Goal: Check status: Check status

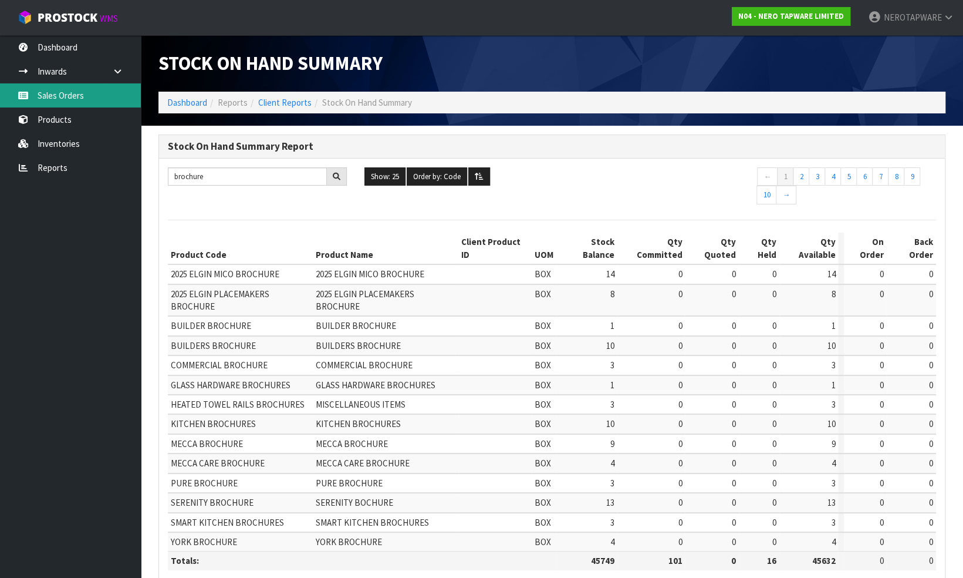
click at [76, 100] on link "Sales Orders" at bounding box center [70, 95] width 141 height 24
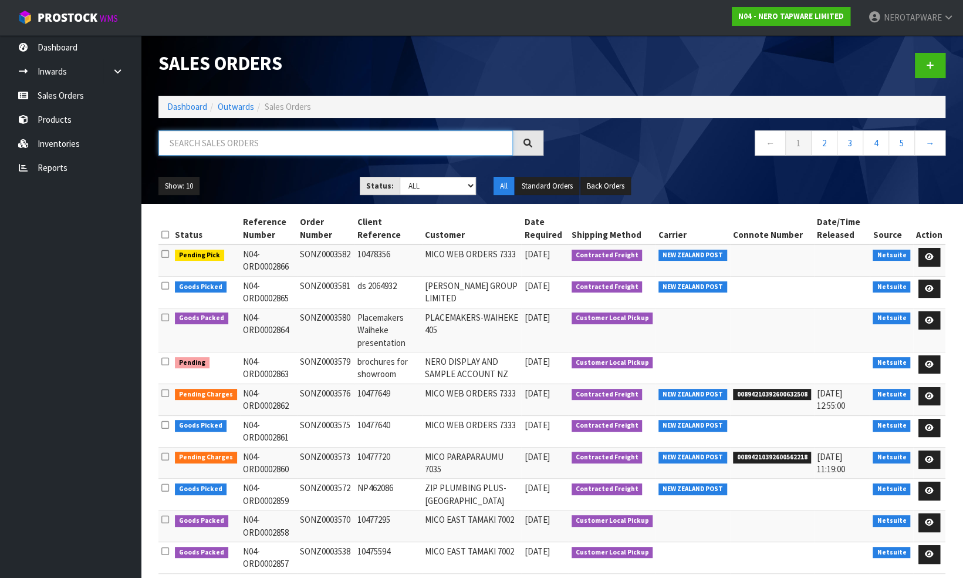
click at [274, 145] on input "text" at bounding box center [335, 142] width 355 height 25
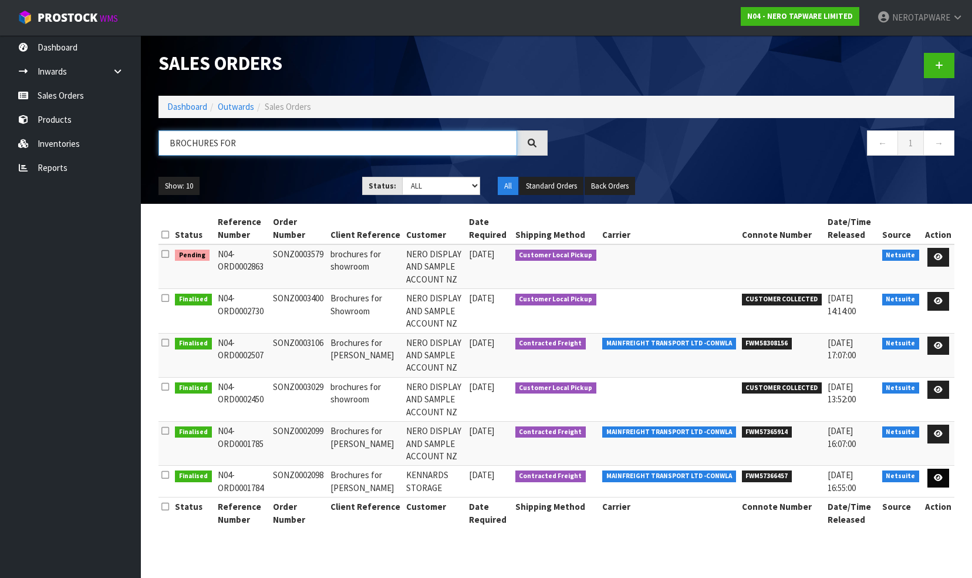
type input "BROCHURES FOR"
click at [944, 471] on link at bounding box center [938, 477] width 22 height 19
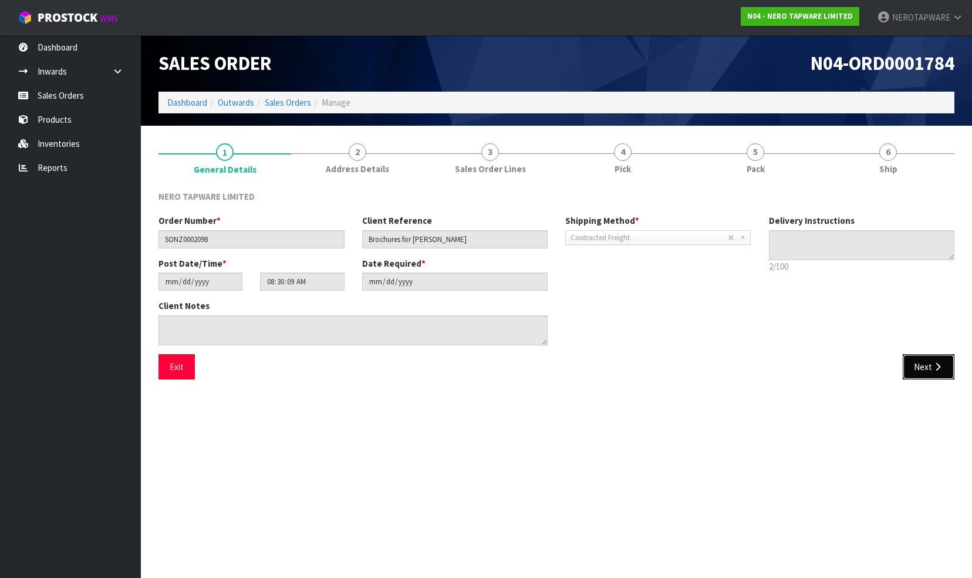
click at [925, 365] on button "Next" at bounding box center [929, 366] width 52 height 25
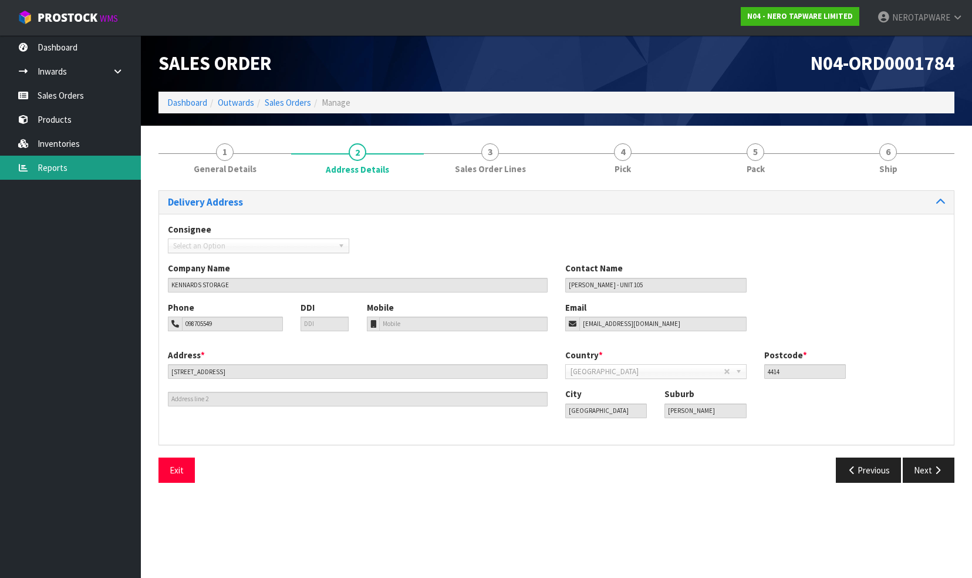
click at [56, 160] on link "Reports" at bounding box center [70, 168] width 141 height 24
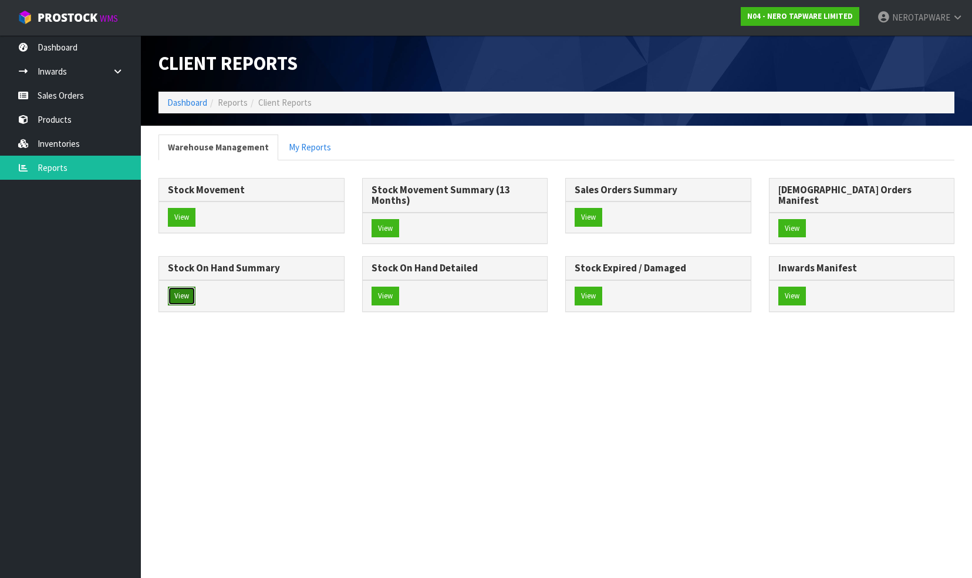
click at [195, 286] on button "View" at bounding box center [182, 295] width 28 height 19
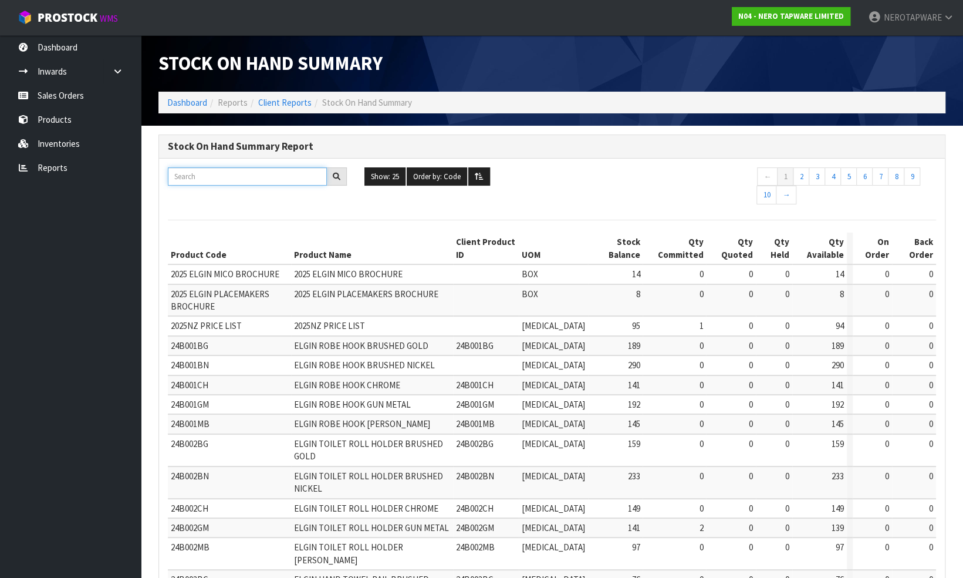
click at [226, 175] on input "text" at bounding box center [247, 176] width 159 height 18
paste input "NR1686GR"
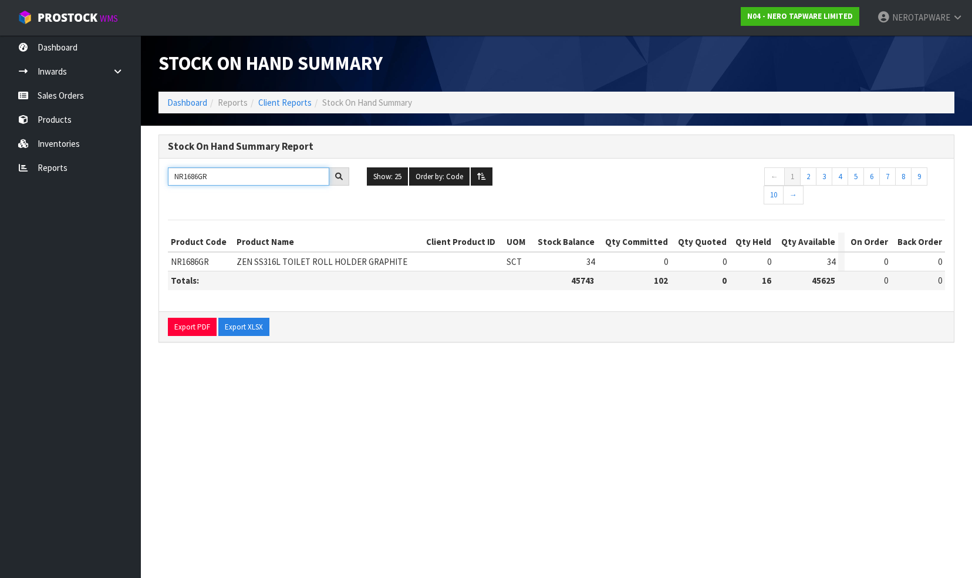
type input "NR1686GR"
